Goal: Task Accomplishment & Management: Manage account settings

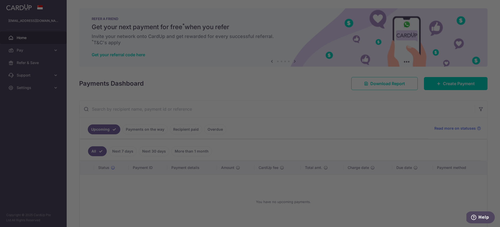
click at [326, 96] on div at bounding box center [252, 114] width 505 height 229
click at [141, 126] on div at bounding box center [252, 114] width 505 height 229
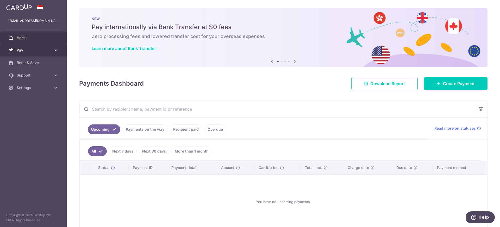
click at [54, 49] on icon at bounding box center [55, 50] width 5 height 5
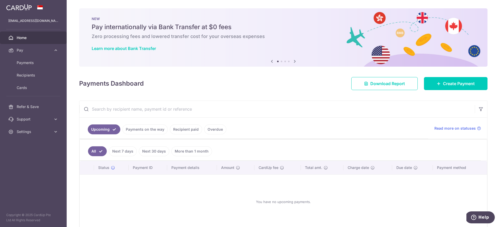
click at [39, 37] on span "Home" at bounding box center [34, 37] width 34 height 5
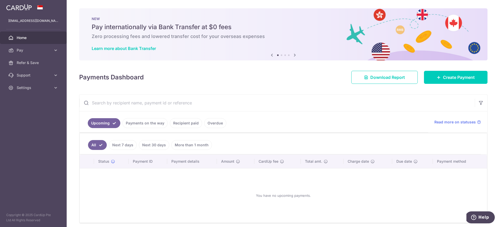
click at [28, 7] on img at bounding box center [19, 7] width 26 height 6
